Goal: Communication & Community: Answer question/provide support

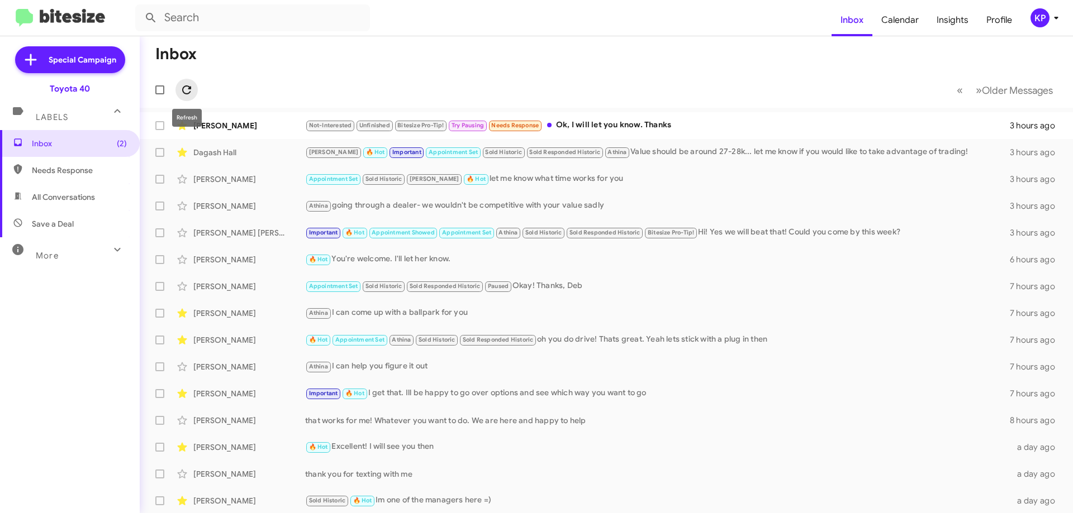
click at [191, 94] on icon at bounding box center [186, 89] width 13 height 13
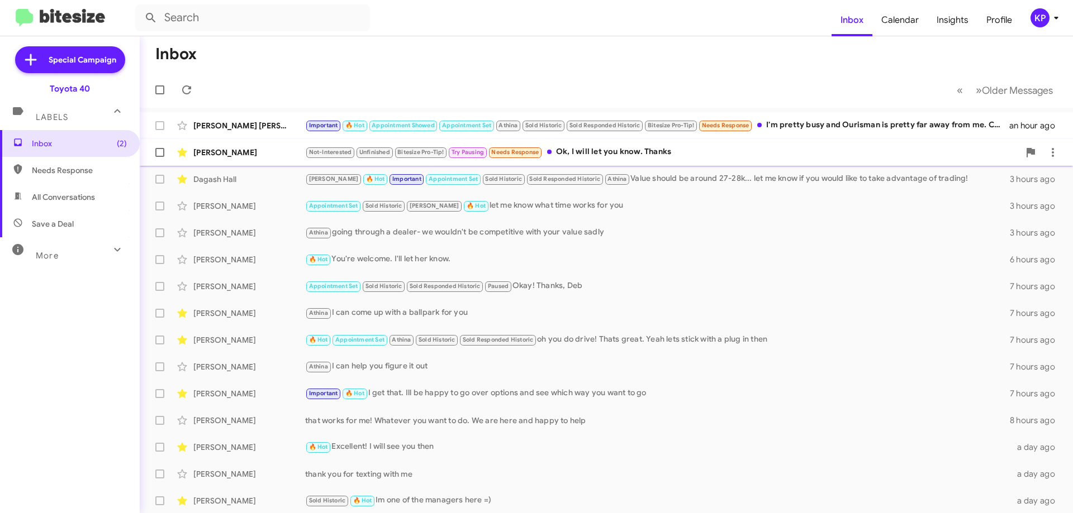
click at [657, 150] on div "Not-Interested Unfinished Bitesize Pro-Tip! Try Pausing Needs Response Ok, I wi…" at bounding box center [662, 152] width 714 height 13
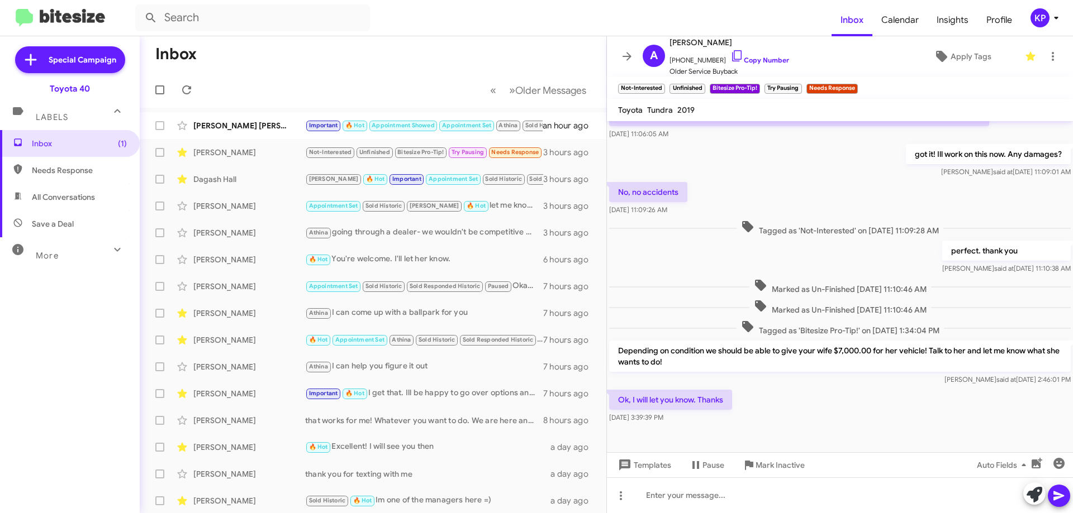
scroll to position [137, 0]
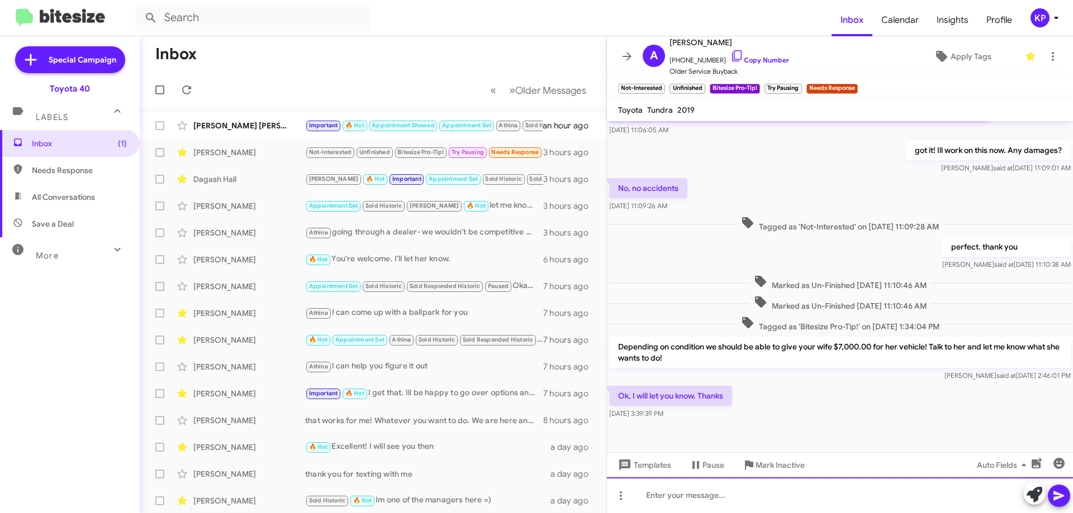
click at [739, 500] on div at bounding box center [840, 496] width 466 height 36
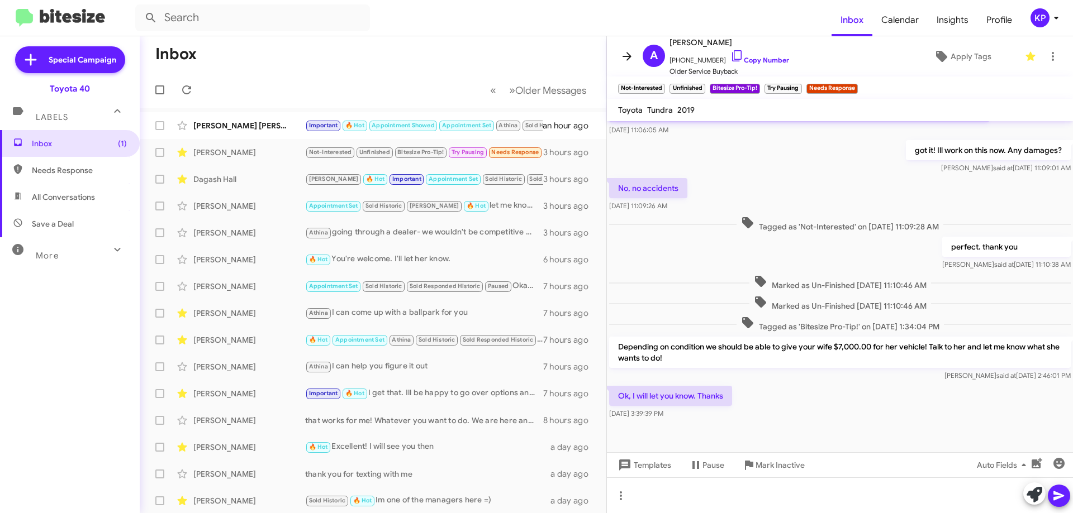
click at [626, 58] on icon at bounding box center [626, 56] width 13 height 13
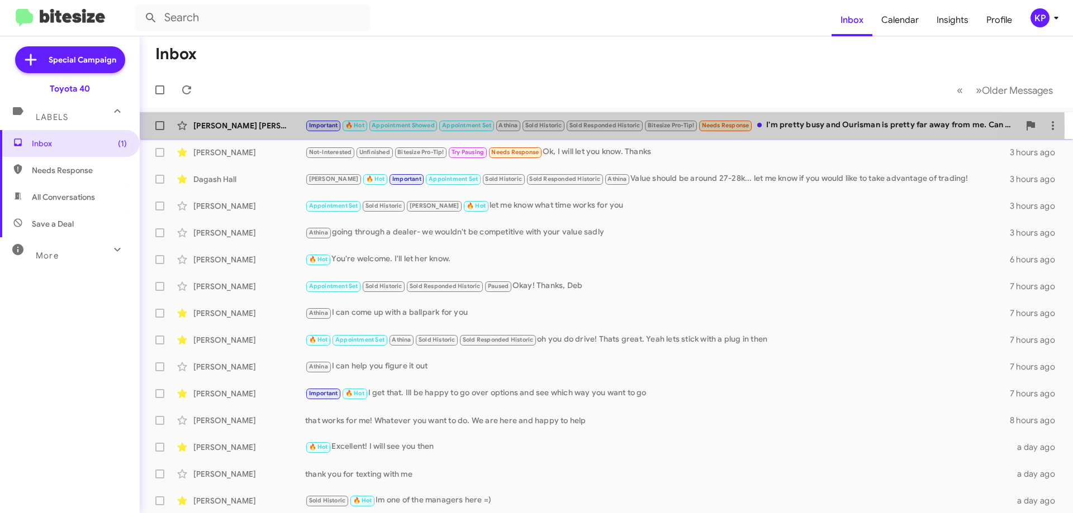
click at [251, 129] on div "[PERSON_NAME] [PERSON_NAME]" at bounding box center [249, 125] width 112 height 11
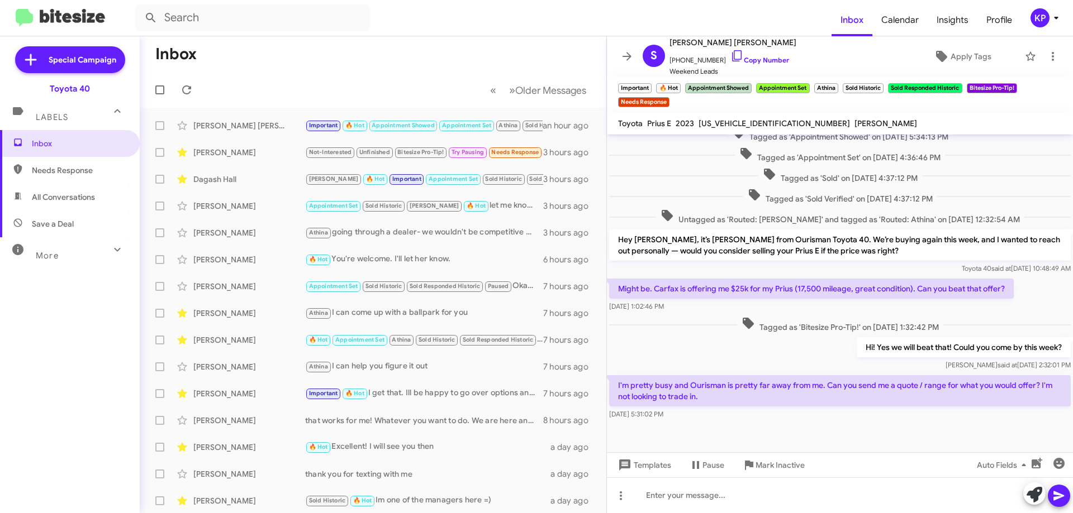
scroll to position [483, 0]
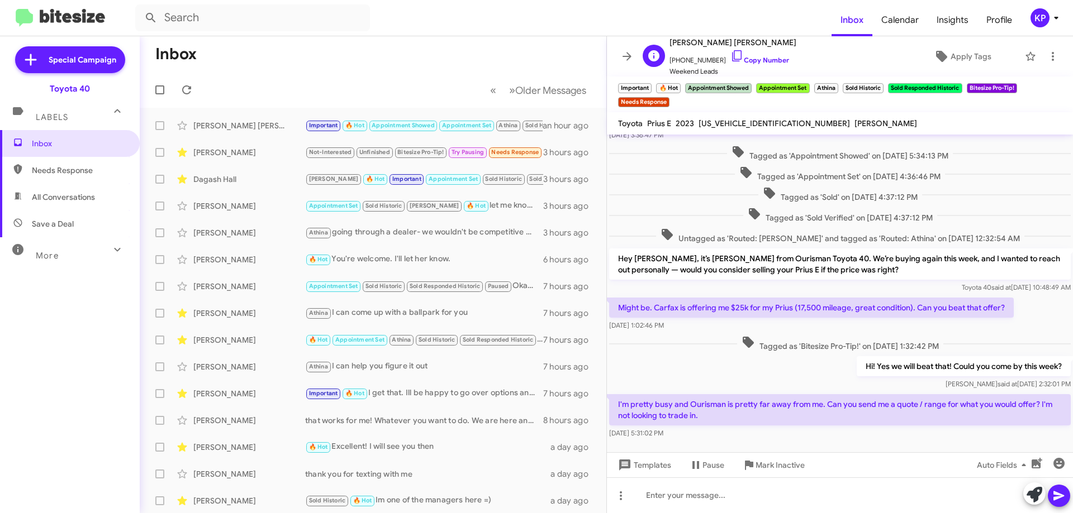
click at [764, 55] on span "[PHONE_NUMBER] Copy Number" at bounding box center [732, 57] width 127 height 17
click at [748, 62] on link "Copy Number" at bounding box center [759, 60] width 59 height 8
click at [753, 59] on link "Copy Number" at bounding box center [759, 60] width 59 height 8
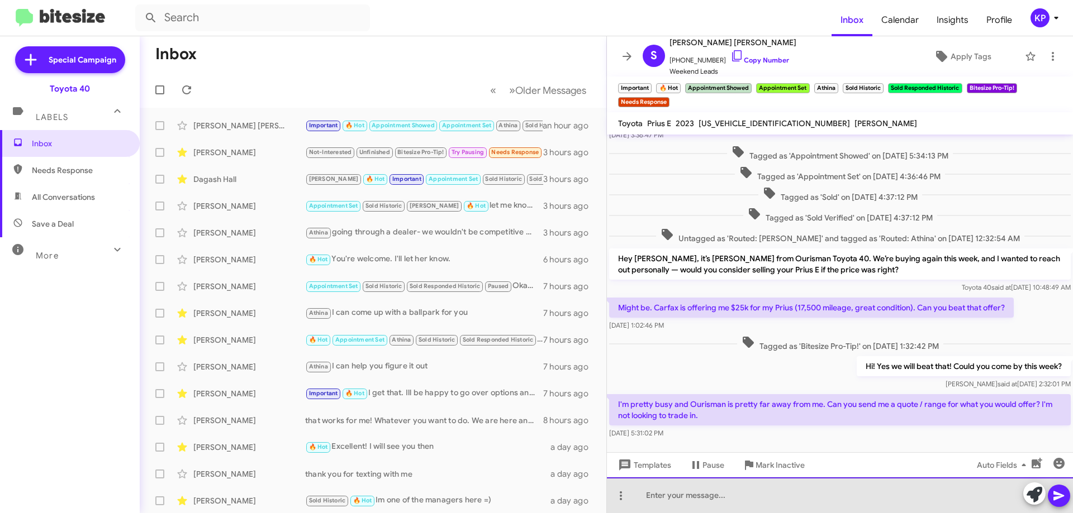
click at [723, 496] on div at bounding box center [840, 496] width 466 height 36
drag, startPoint x: 897, startPoint y: 489, endPoint x: 635, endPoint y: 499, distance: 262.7
click at [635, 499] on div "gIVE ME A MINUTE AND zi CAN GET A ROUGH ESTIMATE FOR YOU" at bounding box center [840, 496] width 466 height 36
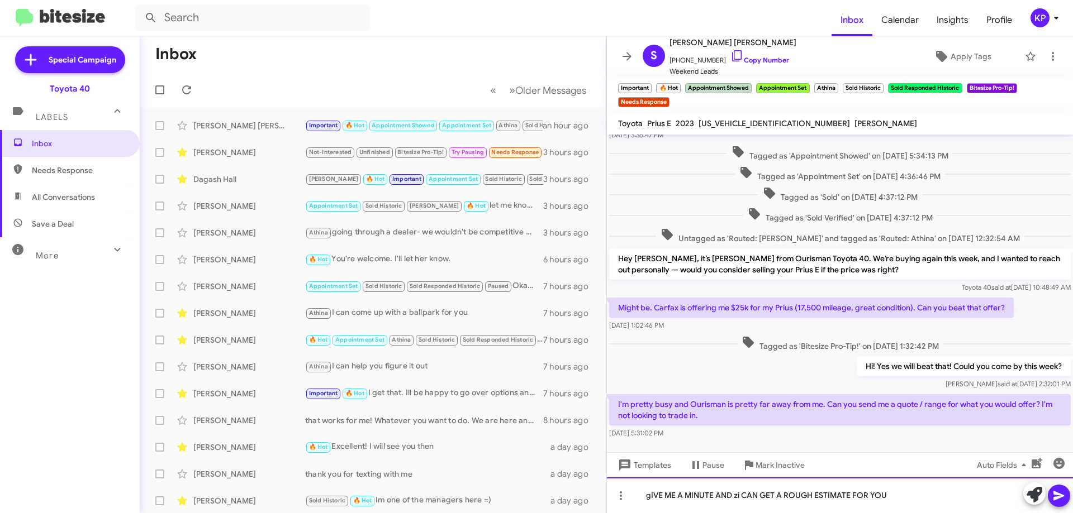
copy div "gIVE ME A MINUTE AND zi CAN GET A ROUGH ESTIMATE FOR YOU"
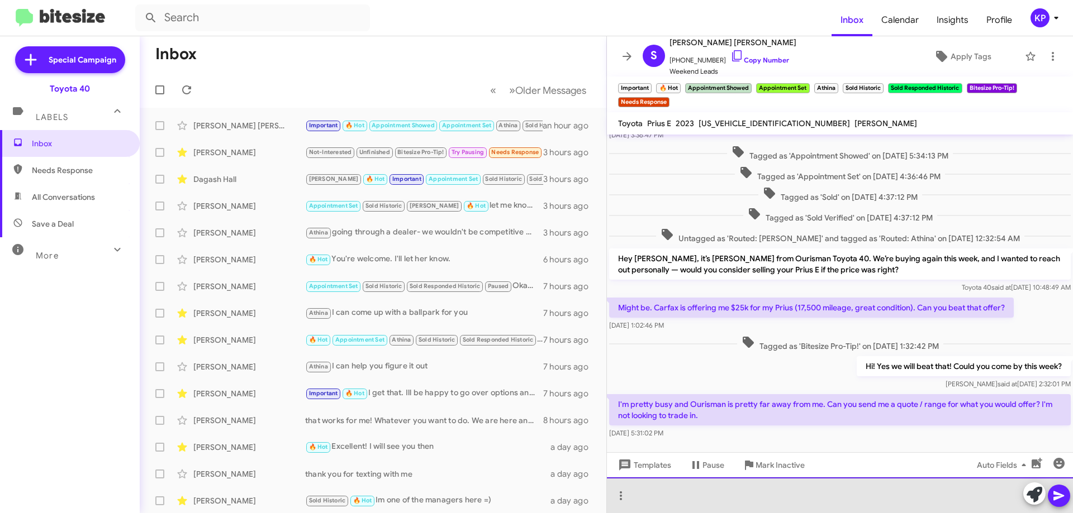
click at [698, 492] on div at bounding box center [840, 496] width 466 height 36
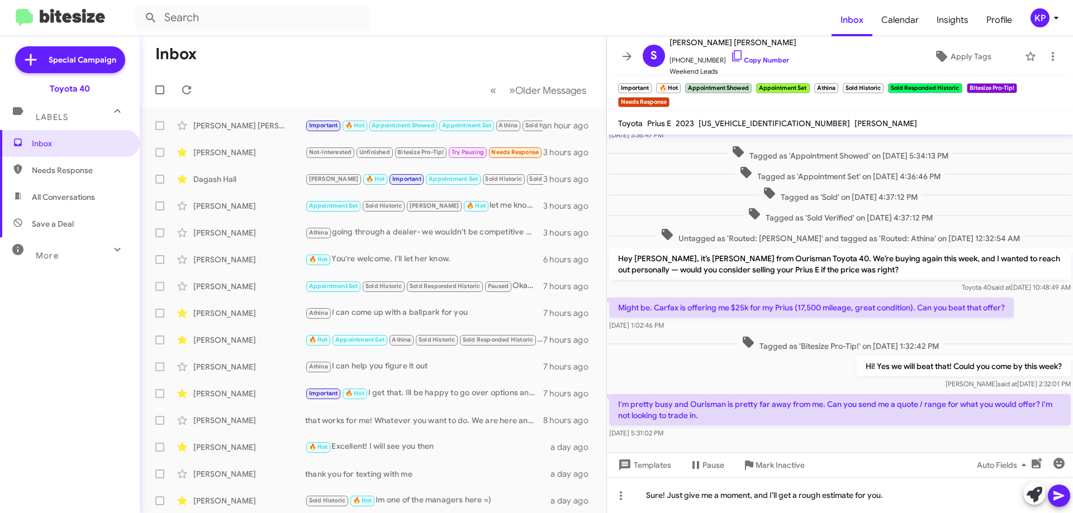
click at [1058, 491] on icon at bounding box center [1058, 495] width 13 height 13
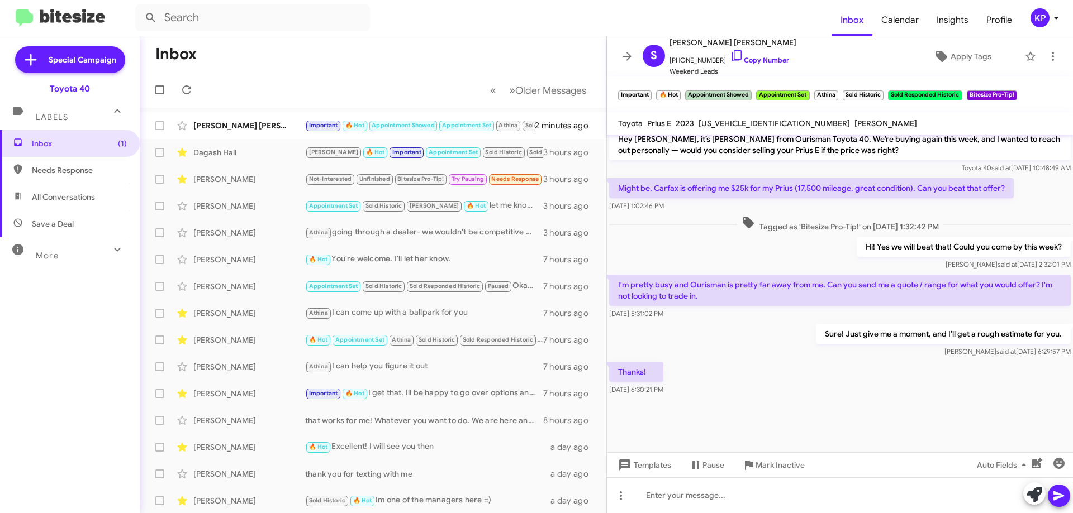
scroll to position [517, 0]
click at [180, 89] on icon at bounding box center [186, 89] width 13 height 13
click at [188, 86] on icon at bounding box center [186, 89] width 9 height 9
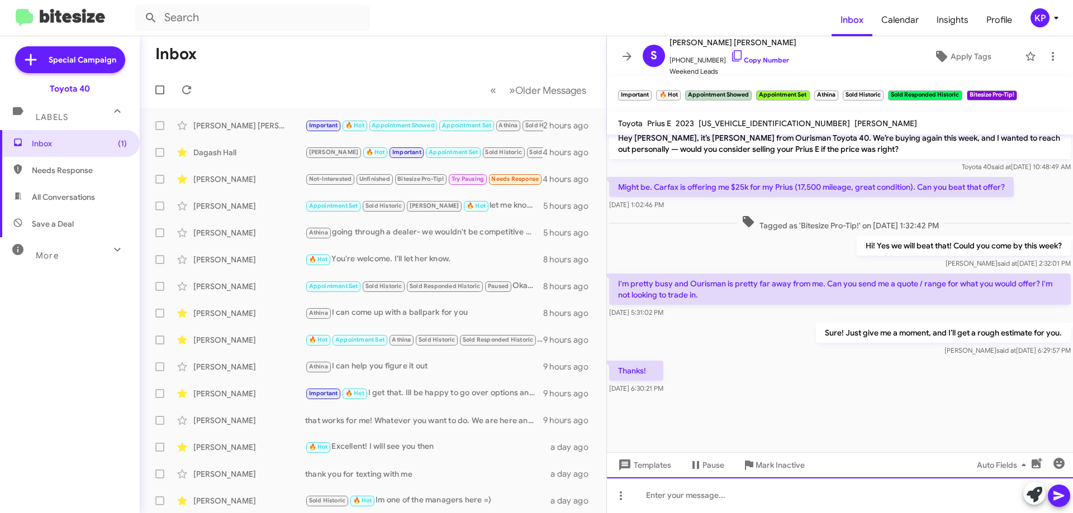
click at [697, 496] on div at bounding box center [840, 496] width 466 height 36
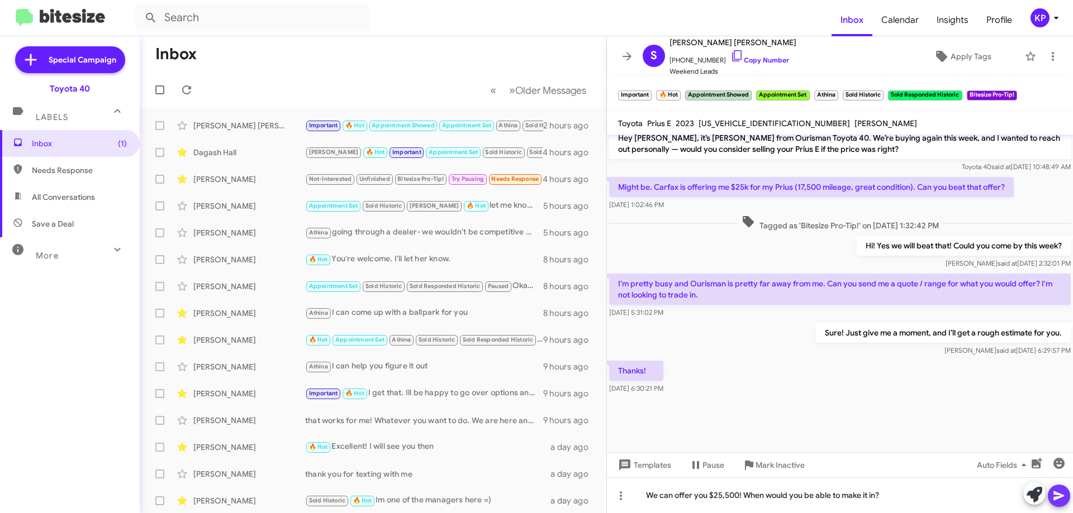
click at [1059, 494] on icon at bounding box center [1058, 496] width 11 height 9
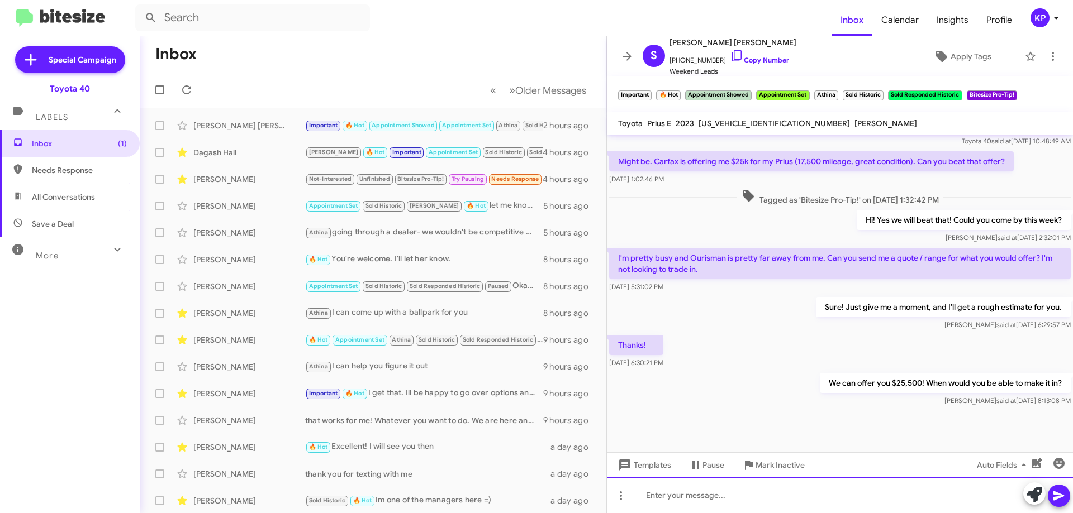
scroll to position [850, 0]
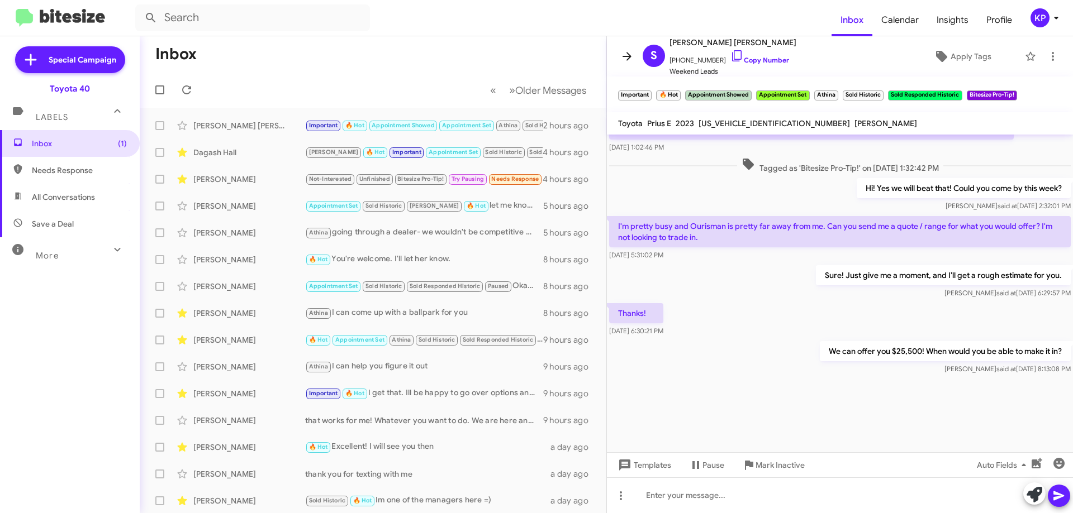
click at [628, 56] on icon at bounding box center [626, 56] width 9 height 8
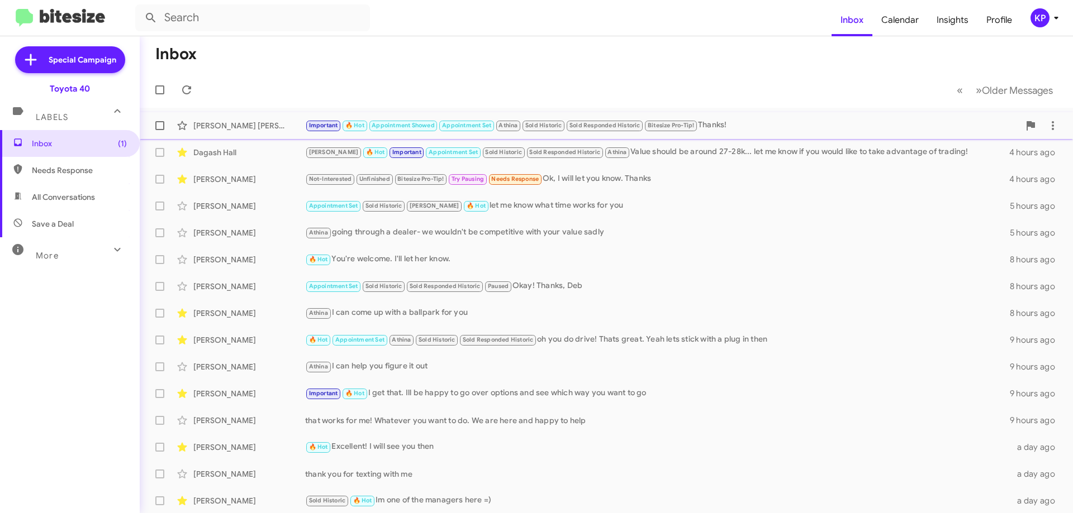
click at [268, 127] on div "[PERSON_NAME] [PERSON_NAME]" at bounding box center [249, 125] width 112 height 11
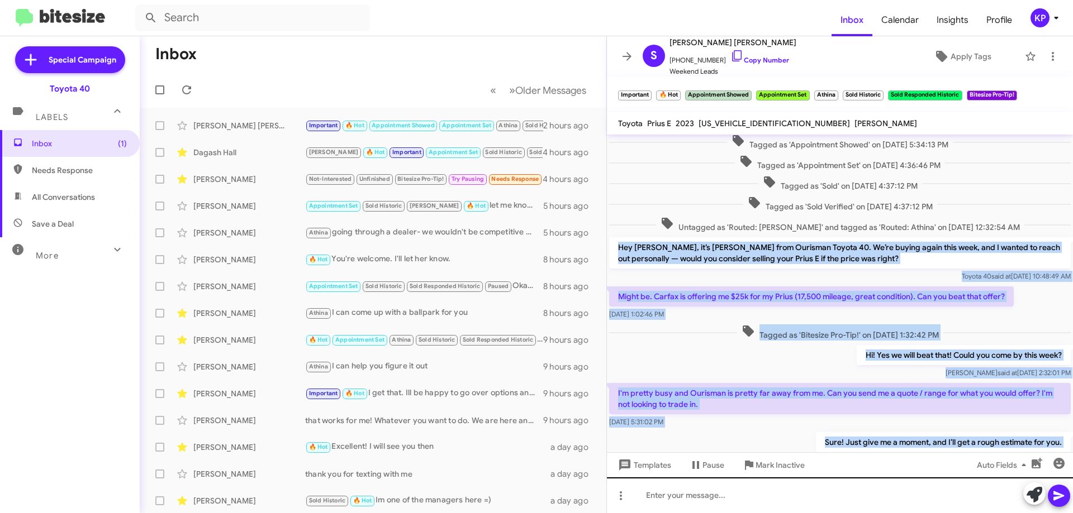
scroll to position [517, 0]
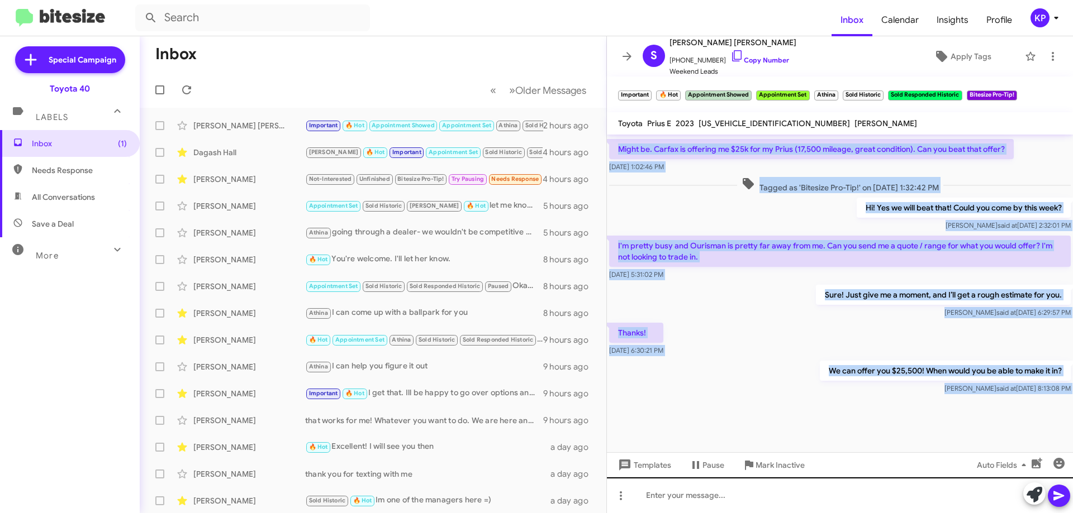
drag, startPoint x: 616, startPoint y: 246, endPoint x: 898, endPoint y: 435, distance: 339.5
click at [958, 482] on div "I appreciate your salesmanship, [PERSON_NAME]! Initially, I wasn't even conside…" at bounding box center [840, 324] width 466 height 379
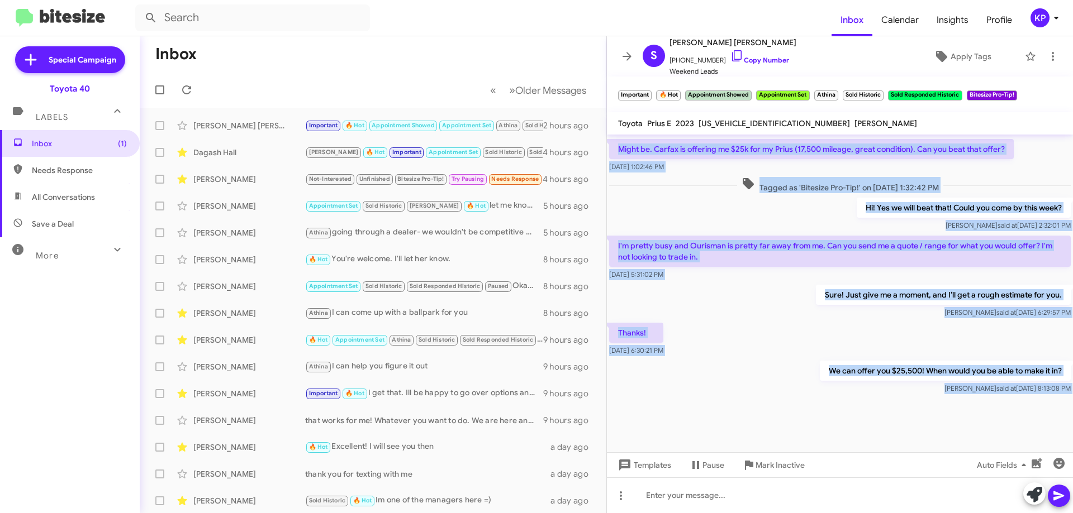
copy div "Hey [PERSON_NAME], it’s [PERSON_NAME] from Ourisman Toyota 40. We’re buying aga…"
